Goal: Task Accomplishment & Management: Manage account settings

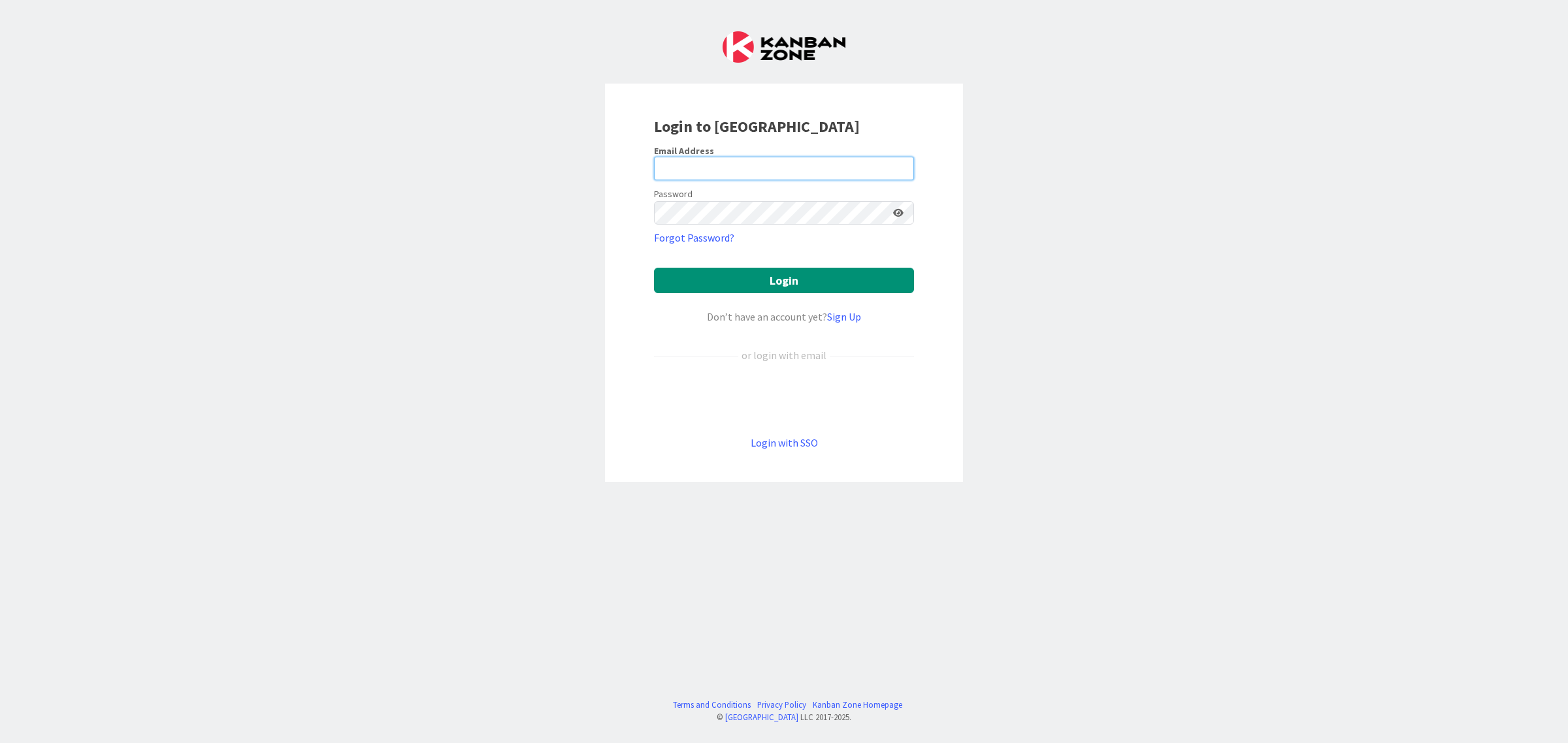
click at [697, 176] on input "email" at bounding box center [784, 168] width 260 height 24
type input "[EMAIL_ADDRESS][DOMAIN_NAME]"
click at [654, 268] on button "Login" at bounding box center [784, 280] width 260 height 26
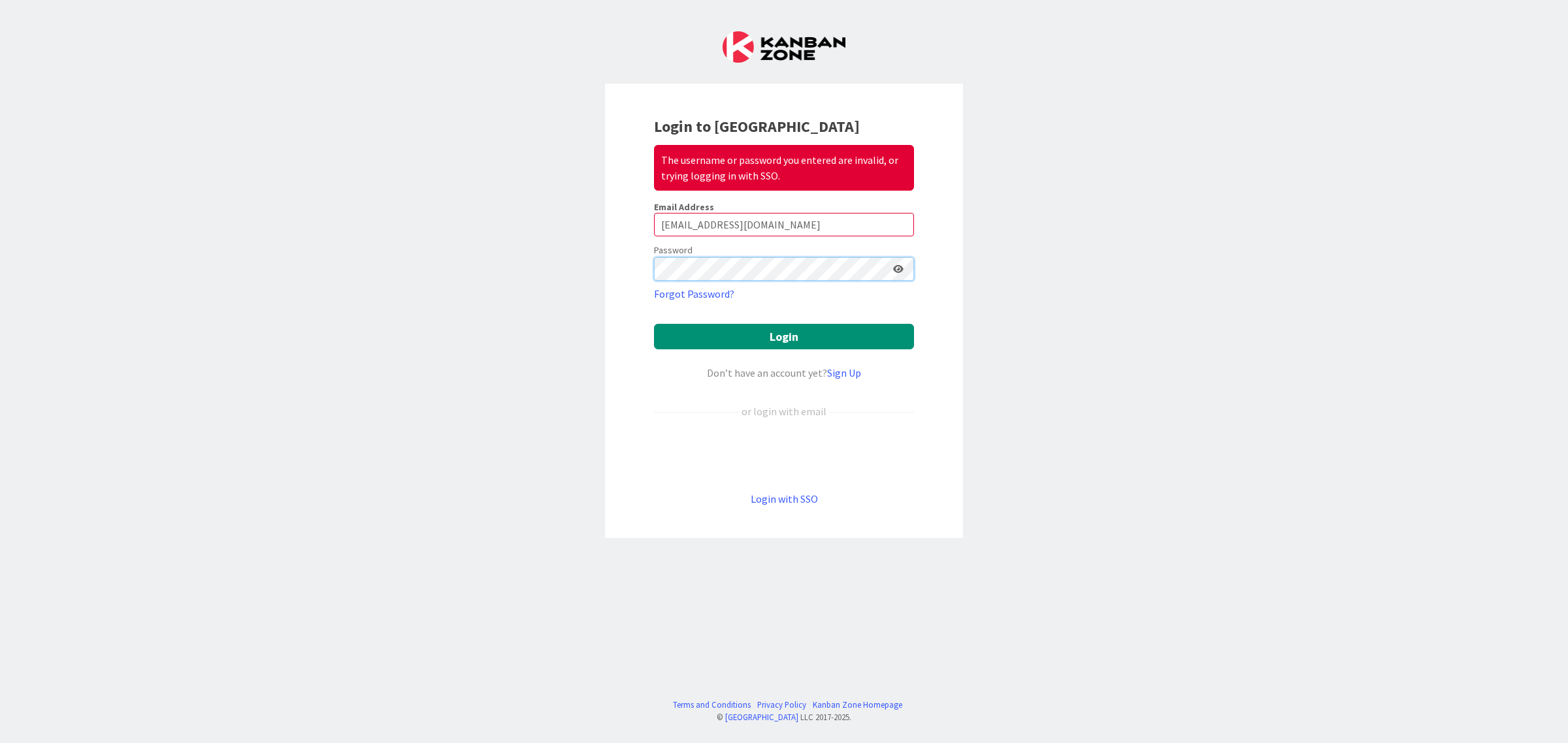
click at [654, 324] on button "Login" at bounding box center [784, 336] width 260 height 26
